Goal: Task Accomplishment & Management: Use online tool/utility

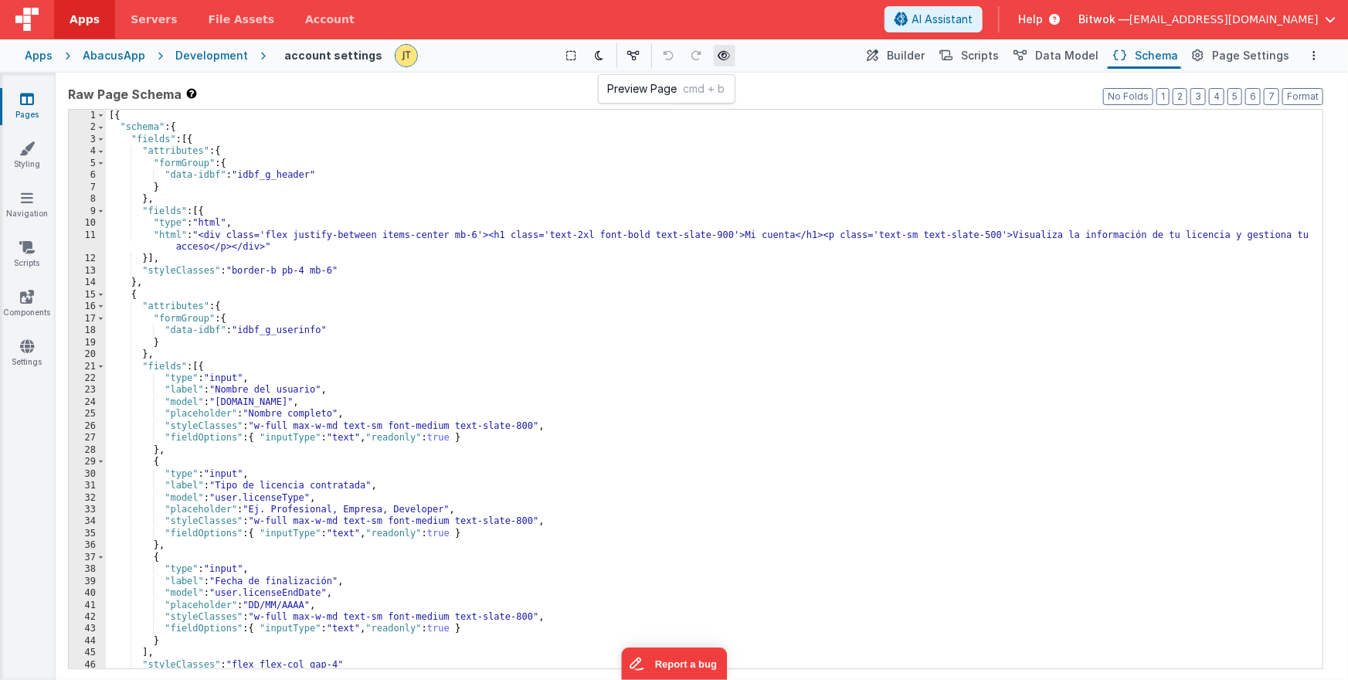
click at [730, 57] on button at bounding box center [725, 56] width 22 height 22
click at [750, 261] on div "[{ "schema" : { "fields" : [{ "attributes" : { "formGroup" : { "data-idbf" : "i…" at bounding box center [715, 401] width 1218 height 583
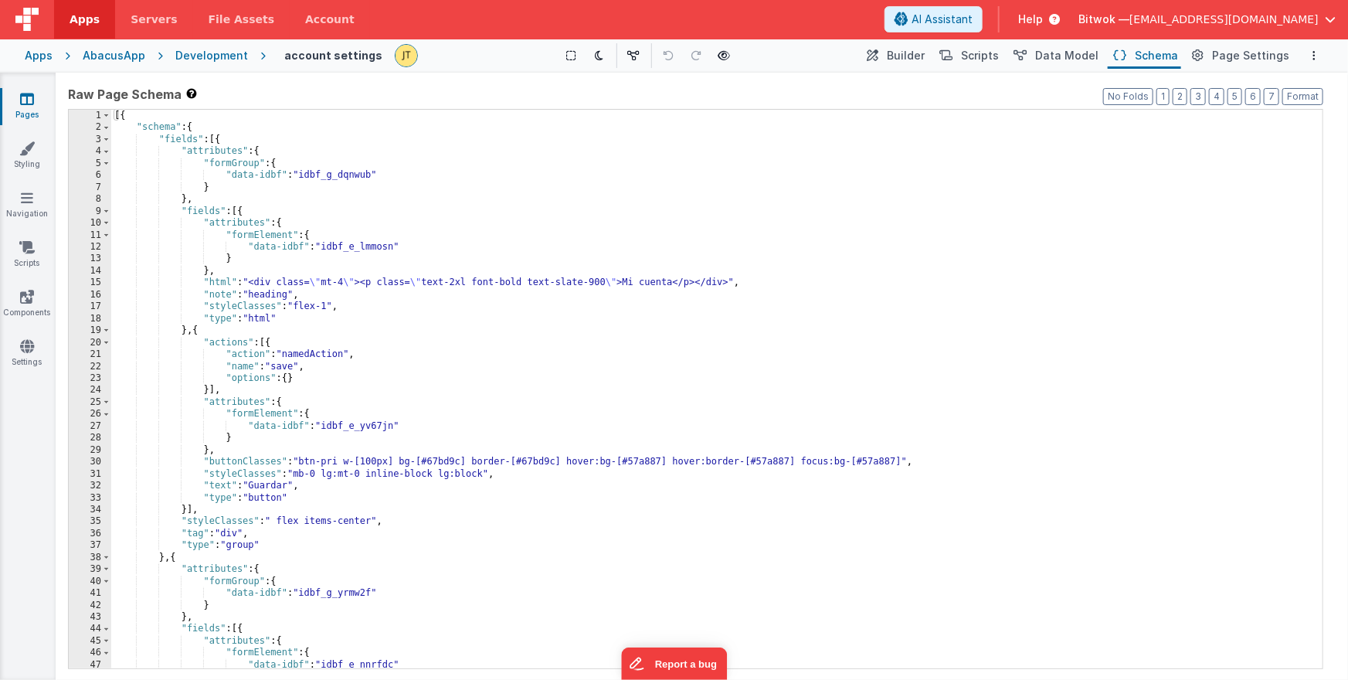
click at [722, 229] on div "[{ "schema" : { "fields" : [{ "attributes" : { "formGroup" : { "data-idbf" : "i…" at bounding box center [717, 401] width 1212 height 583
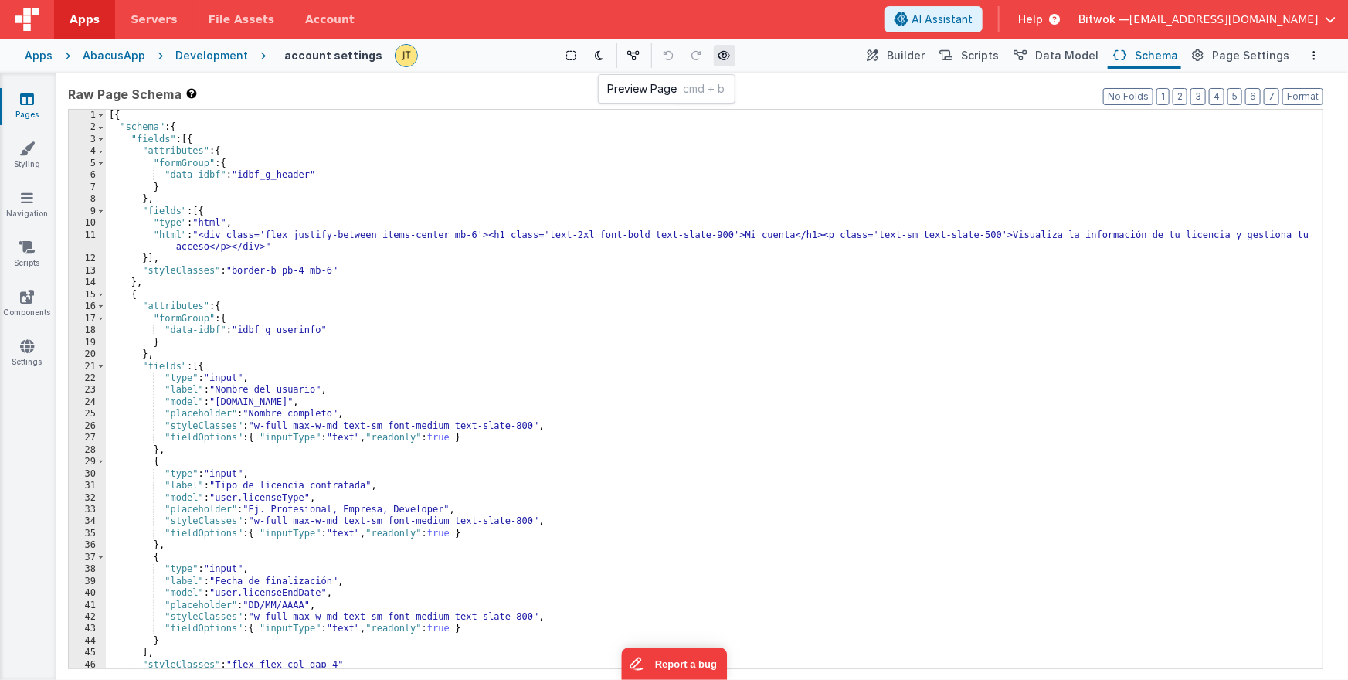
click at [732, 56] on button at bounding box center [725, 56] width 22 height 22
click at [1239, 56] on span "Page Settings" at bounding box center [1250, 55] width 77 height 15
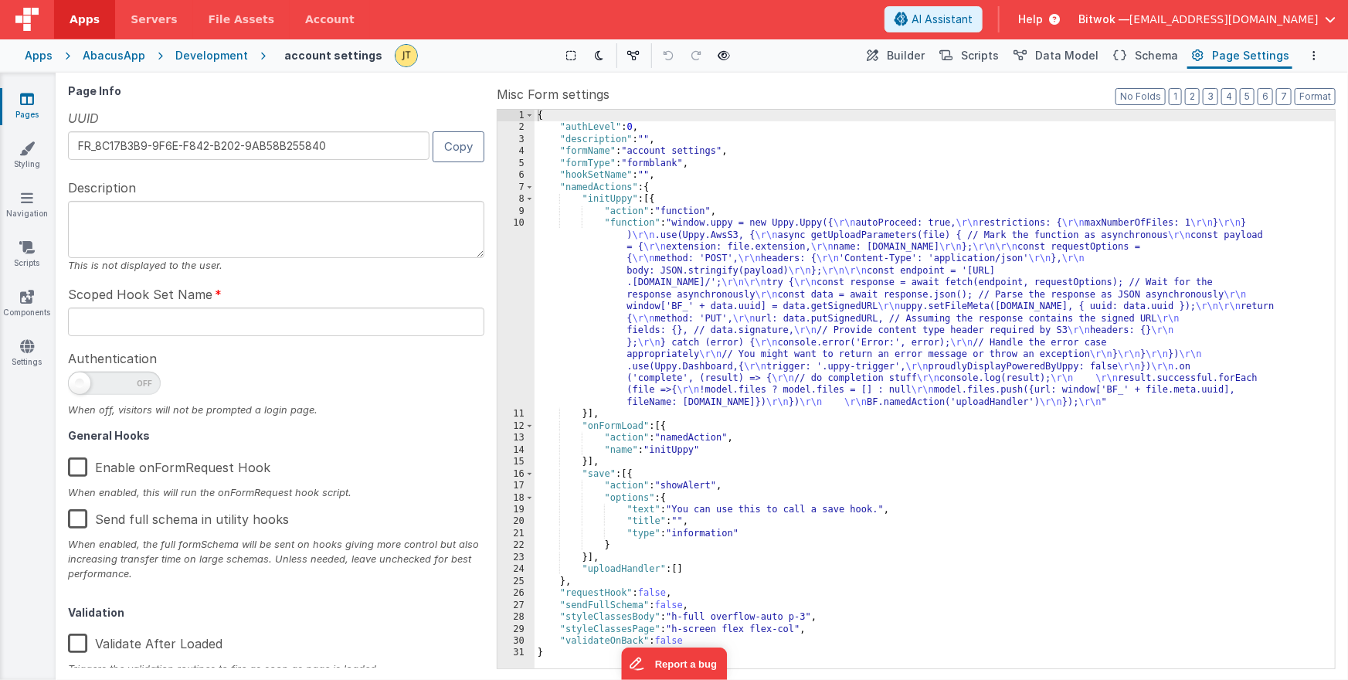
click at [126, 384] on span at bounding box center [114, 383] width 93 height 23
click at [80, 384] on input "checkbox" at bounding box center [74, 381] width 12 height 12
checkbox input "true"
click at [1150, 57] on span "Schema" at bounding box center [1156, 55] width 43 height 15
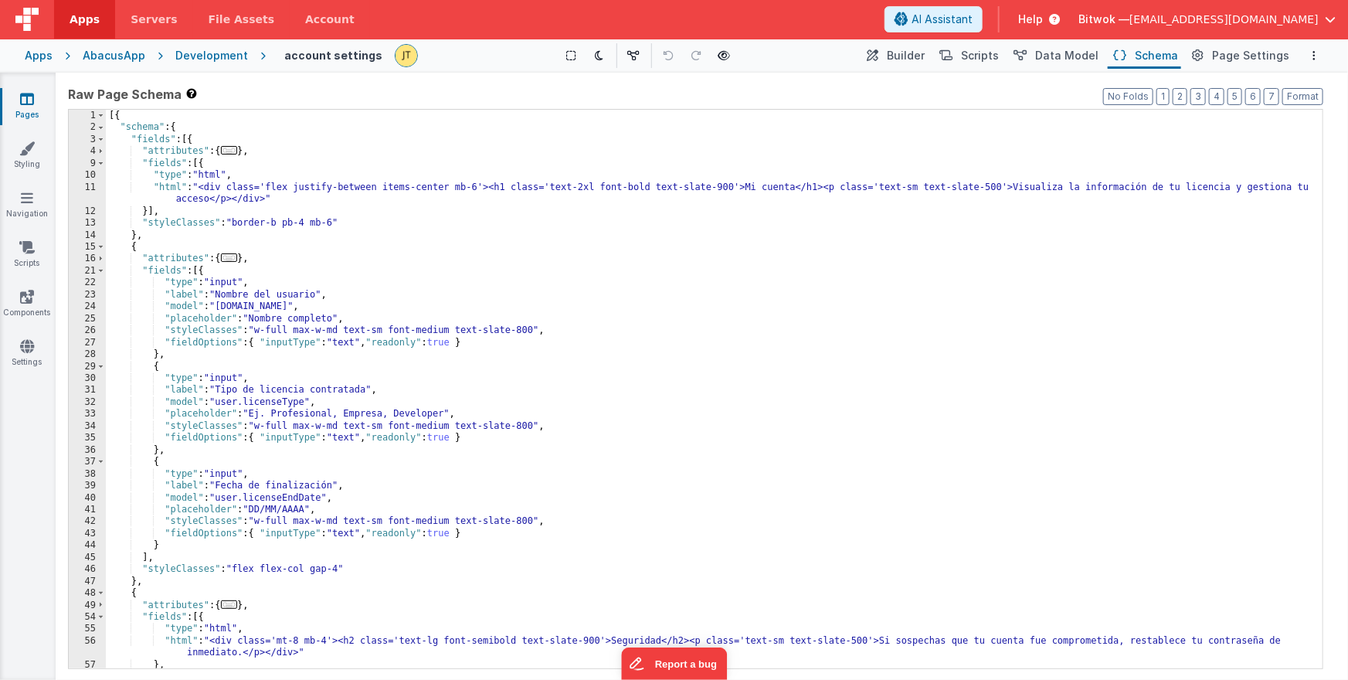
click at [615, 326] on div "[{ "schema" : { "fields" : [{ "attributes" : { ... } , "fields" : [{ "type" : "…" at bounding box center [715, 401] width 1218 height 583
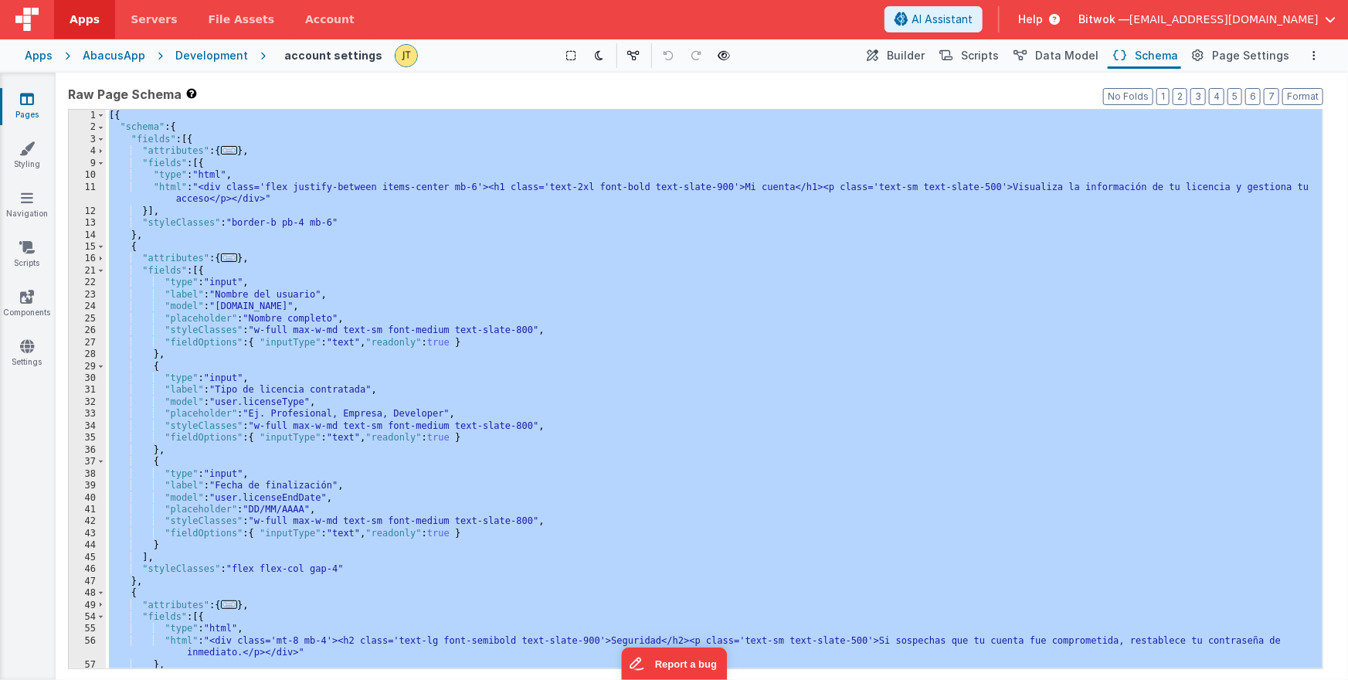
scroll to position [682, 0]
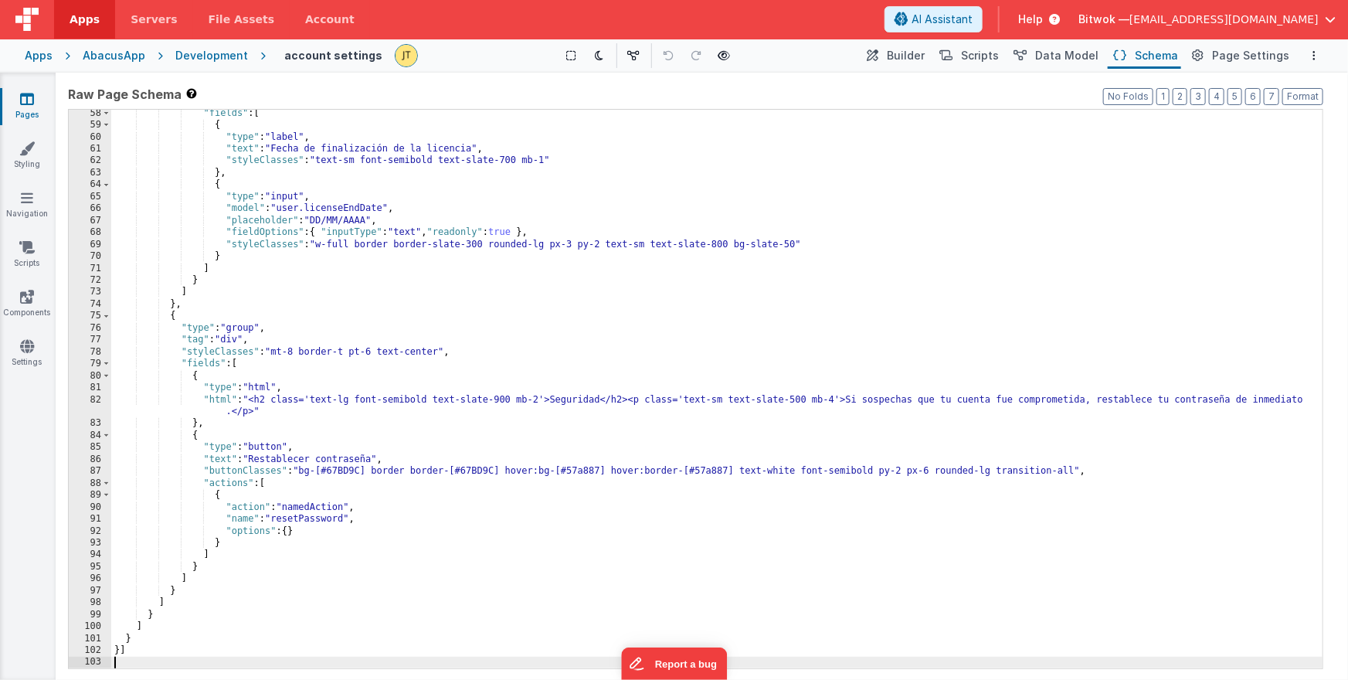
click at [744, 297] on div ""fields" : [ { "type" : "label" , "text" : "Fecha de finalización de la licenci…" at bounding box center [717, 398] width 1212 height 583
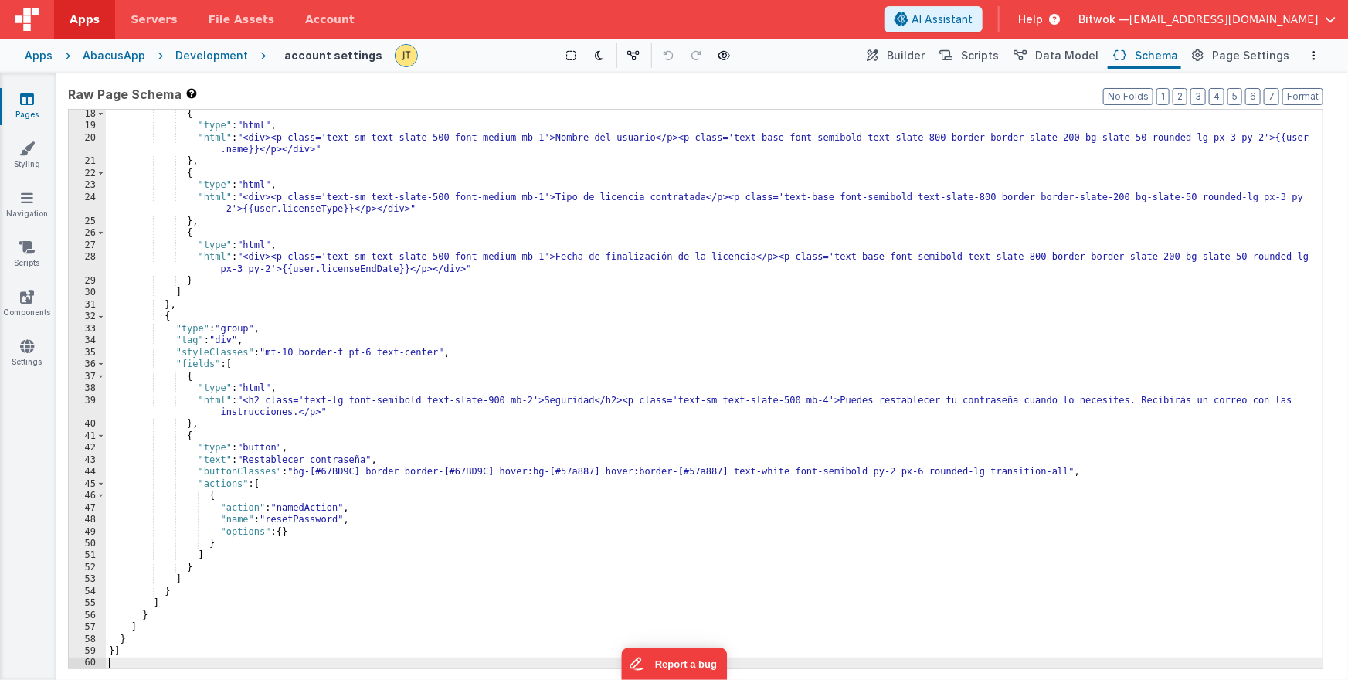
scroll to position [0, 0]
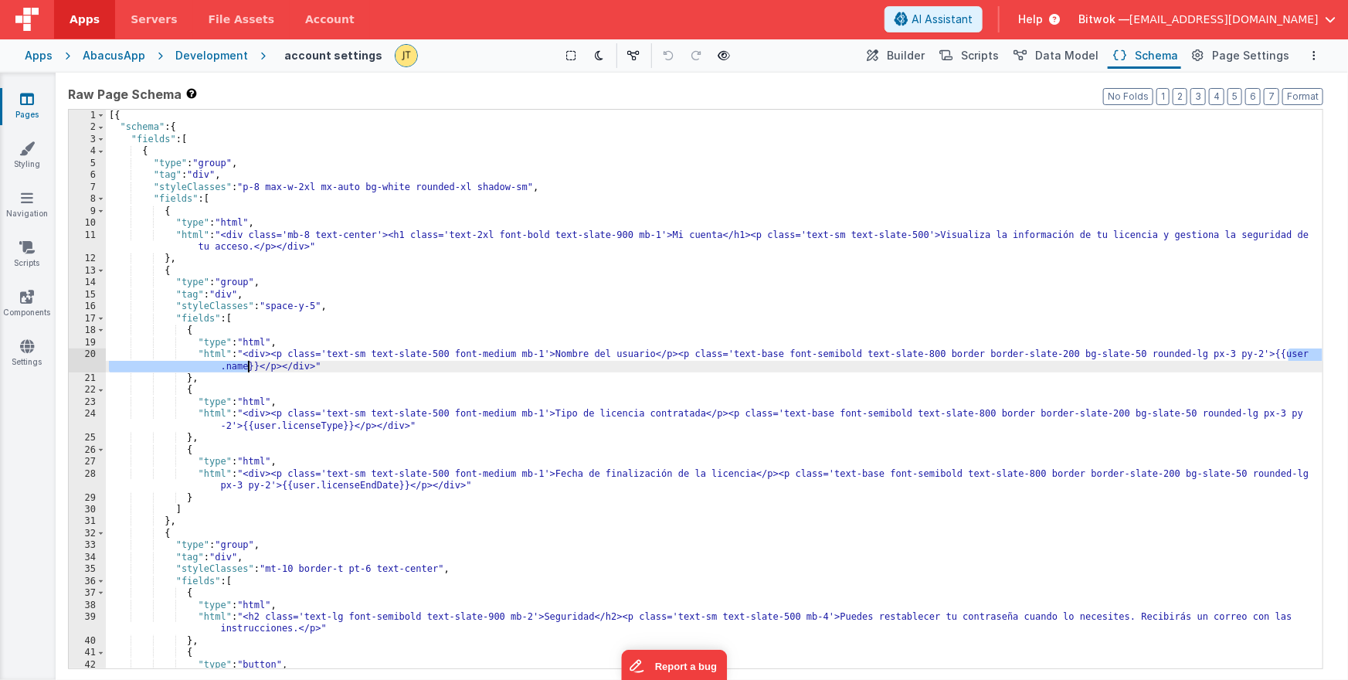
drag, startPoint x: 1294, startPoint y: 355, endPoint x: 263, endPoint y: 371, distance: 1031.6
click at [246, 365] on div "[{ "schema" : { "fields" : [ { "type" : "group" , "tag" : "div" , "styleClasses…" at bounding box center [715, 401] width 1218 height 583
click at [979, 56] on span "Scripts" at bounding box center [980, 55] width 38 height 15
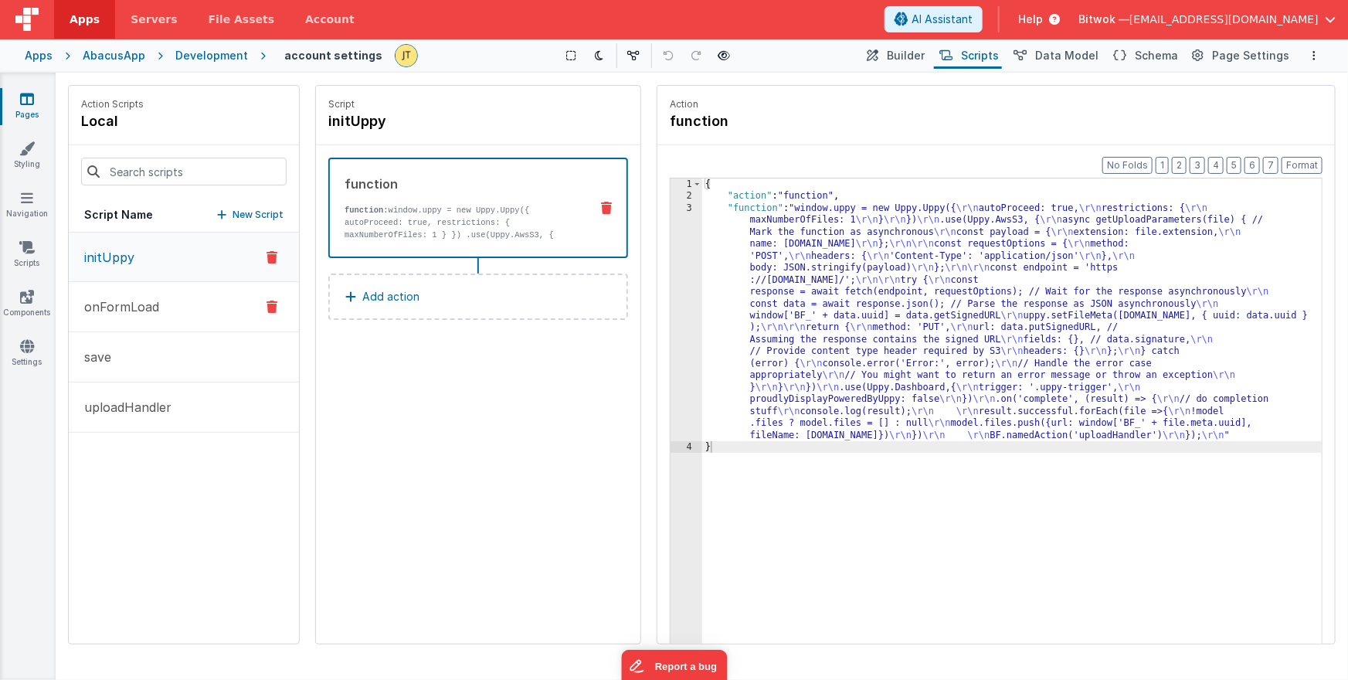
click at [193, 305] on button "onFormLoad" at bounding box center [184, 307] width 230 height 50
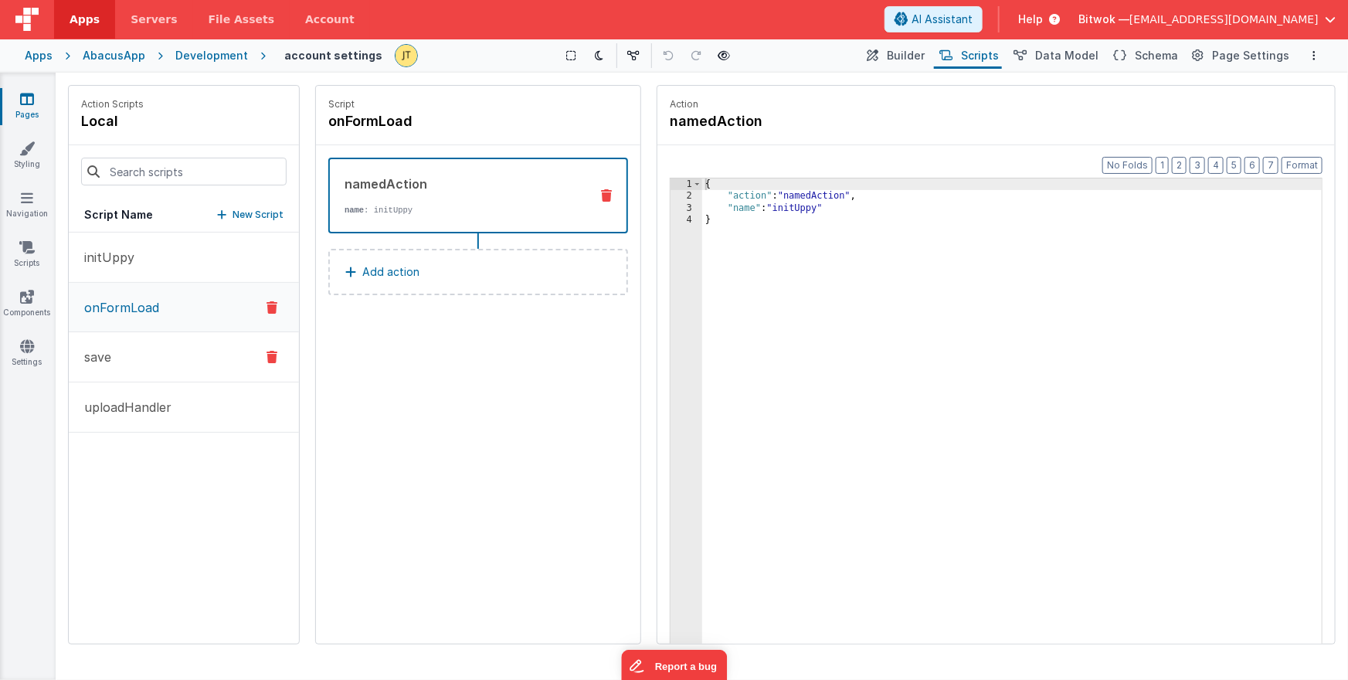
click at [149, 352] on button "save" at bounding box center [184, 357] width 230 height 50
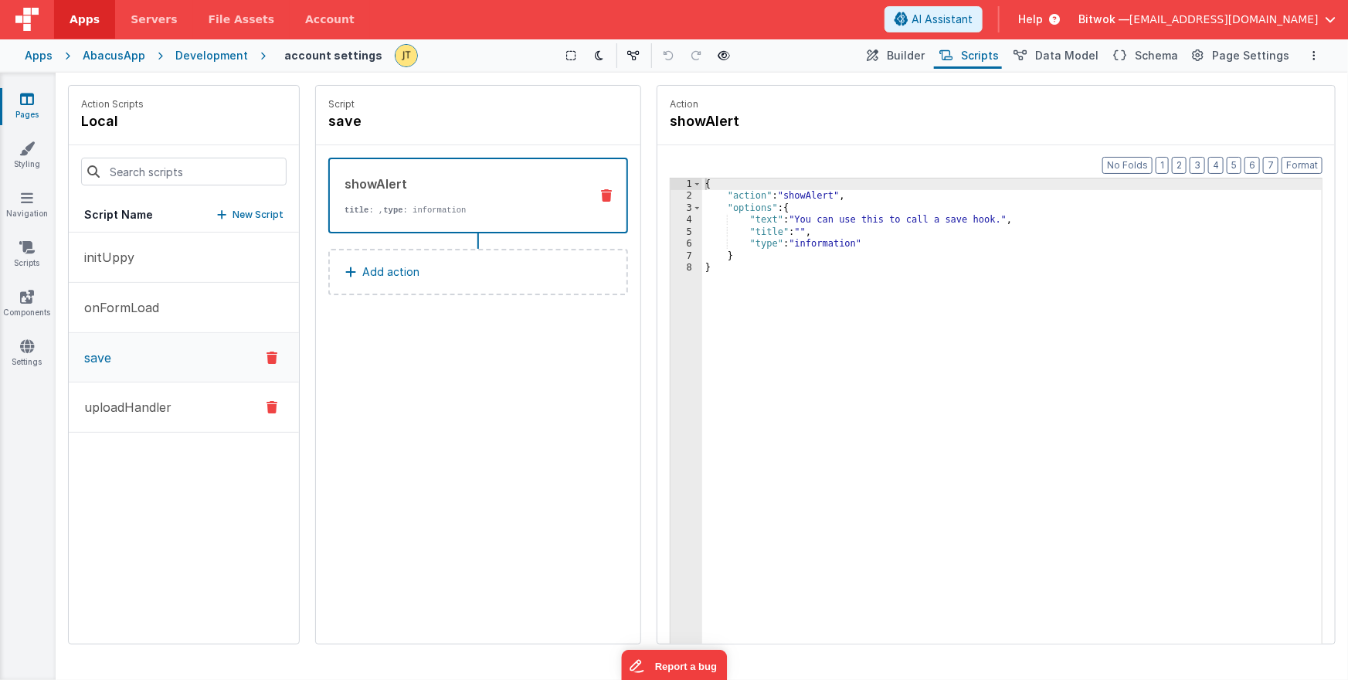
click at [127, 403] on p "uploadHandler" at bounding box center [123, 407] width 97 height 19
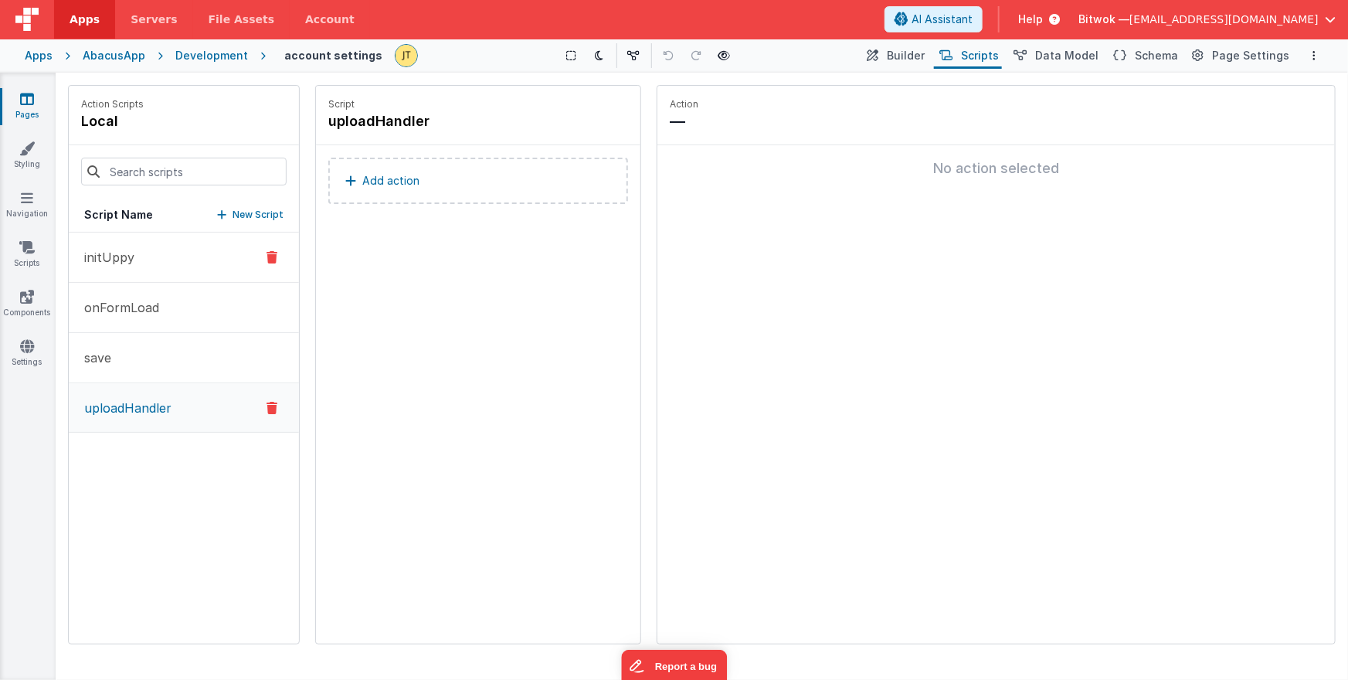
click at [142, 257] on button "initUppy" at bounding box center [184, 258] width 230 height 50
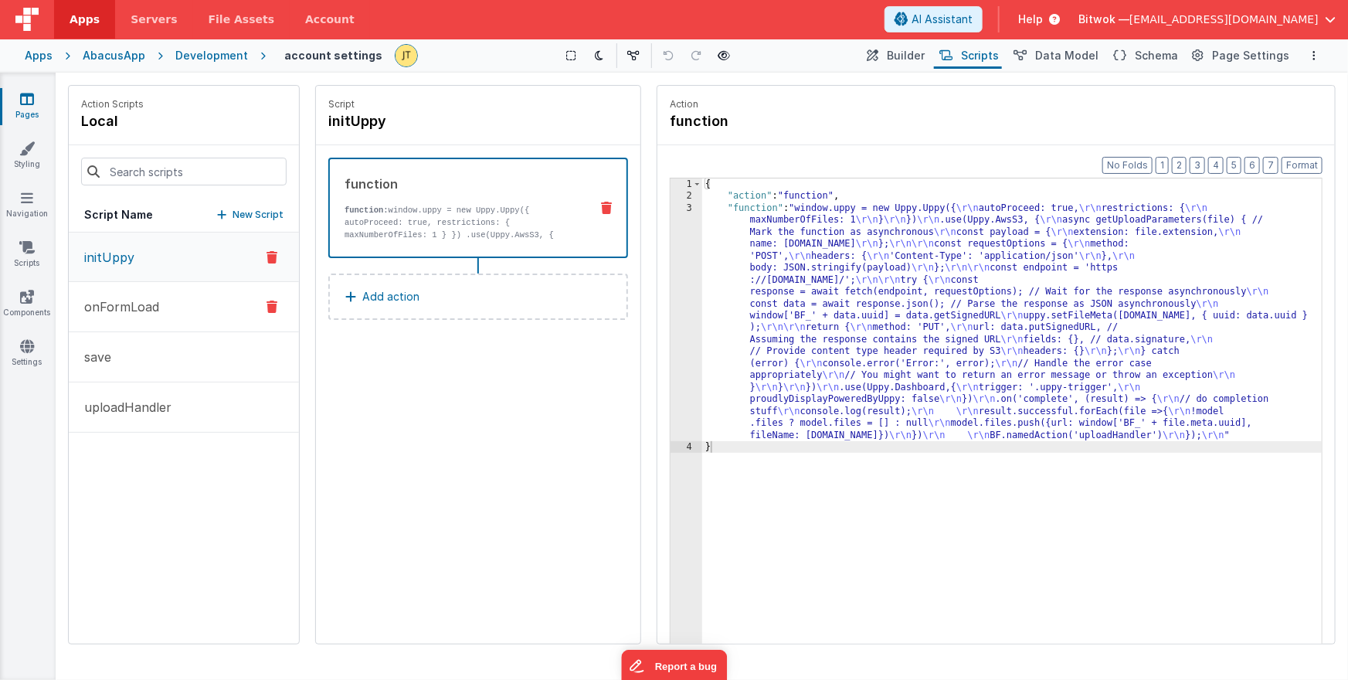
click at [134, 302] on p "onFormLoad" at bounding box center [117, 306] width 84 height 19
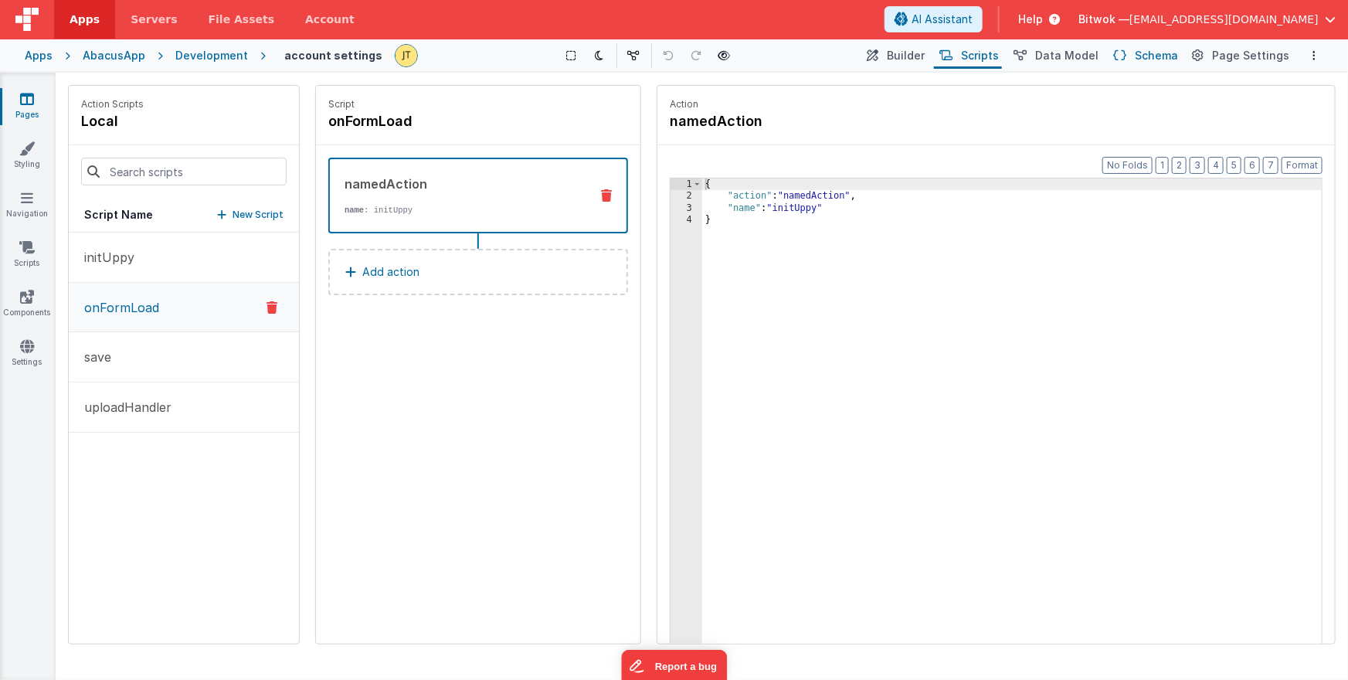
click at [1133, 65] on button "Schema" at bounding box center [1144, 55] width 73 height 26
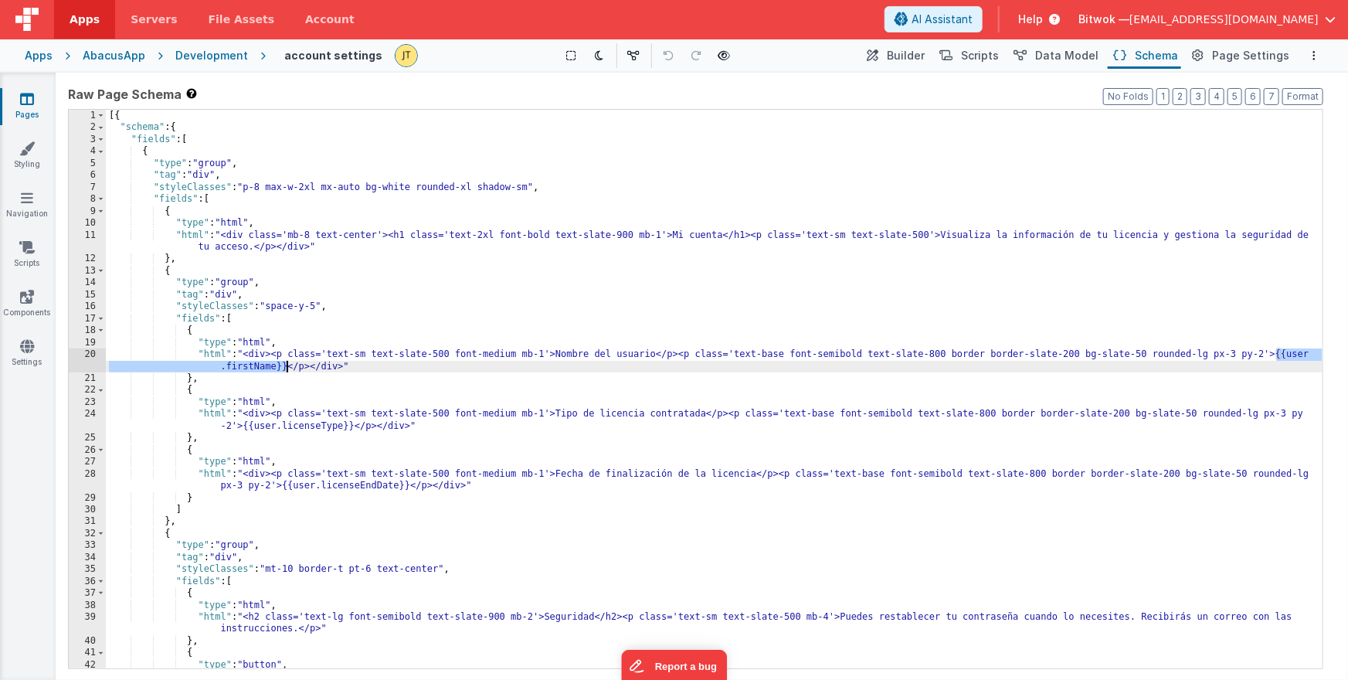
drag, startPoint x: 1279, startPoint y: 355, endPoint x: 286, endPoint y: 365, distance: 993.6
click at [287, 365] on div "[{ "schema" : { "fields" : [ { "type" : "group" , "tag" : "div" , "styleClasses…" at bounding box center [715, 401] width 1218 height 583
click at [1095, 369] on div "[{ "schema" : { "fields" : [ { "type" : "group" , "tag" : "div" , "styleClasses…" at bounding box center [715, 401] width 1218 height 583
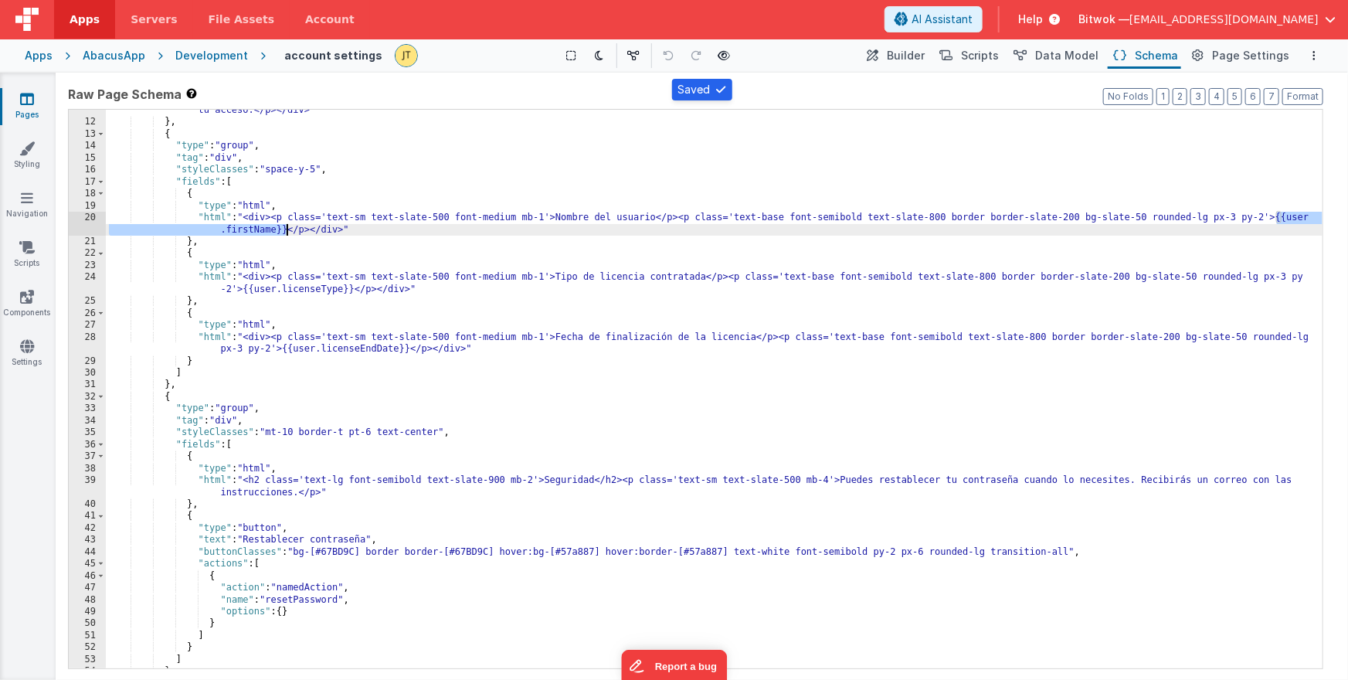
scroll to position [138, 0]
